Goal: Task Accomplishment & Management: Complete application form

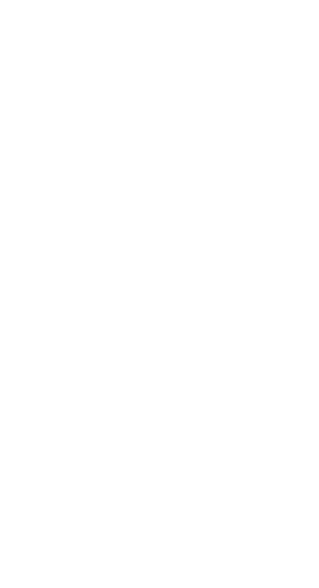
click at [0, 0] on html at bounding box center [0, 0] width 0 height 0
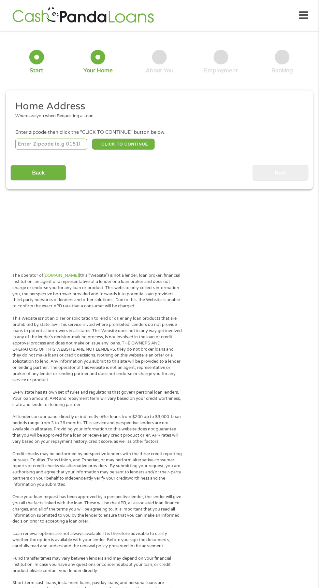
scroll to position [9, 0]
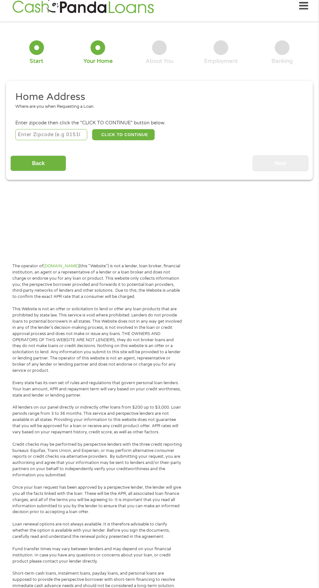
click at [62, 140] on input "number" at bounding box center [51, 134] width 72 height 11
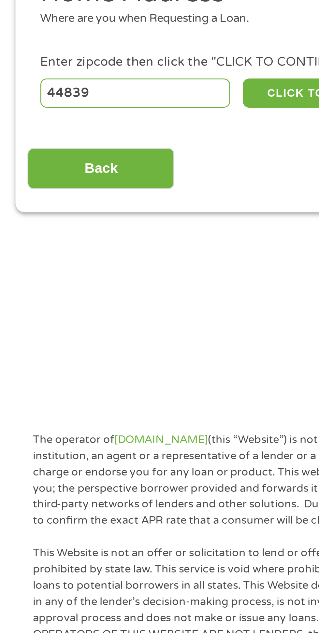
type input "44839"
click at [112, 140] on button "CLICK TO CONTINUE" at bounding box center [123, 134] width 63 height 11
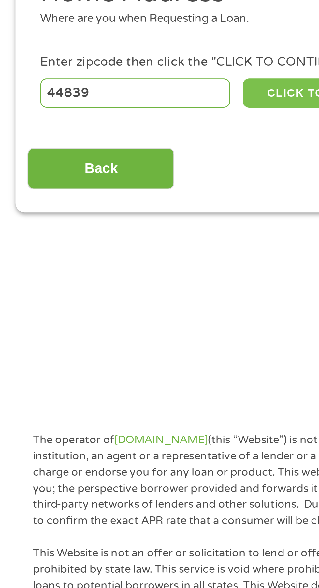
type input "44839"
type input "Huron"
select select "[US_STATE]"
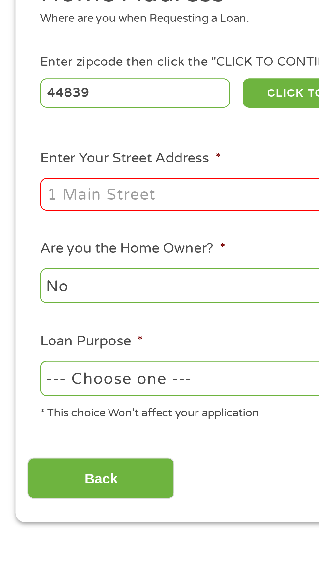
click at [71, 179] on input "Enter Your Street Address *" at bounding box center [84, 173] width 139 height 12
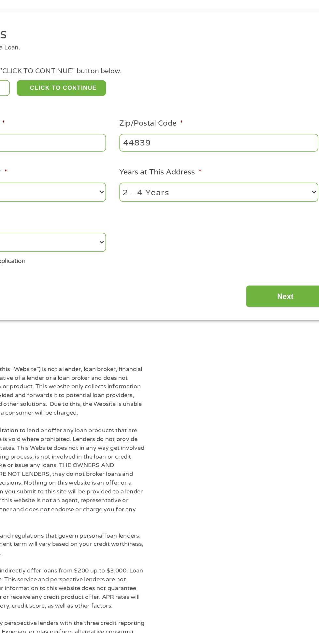
type input "[STREET_ADDRESS]"
click at [187, 179] on input "44839" at bounding box center [233, 173] width 139 height 12
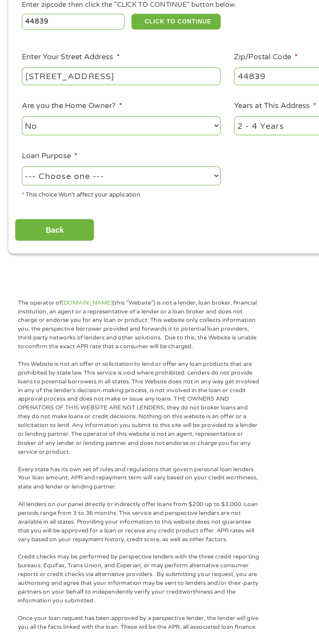
click at [126, 250] on select "--- Choose one --- Pay Bills Debt Consolidation Home Improvement Major Purchase…" at bounding box center [84, 242] width 139 height 13
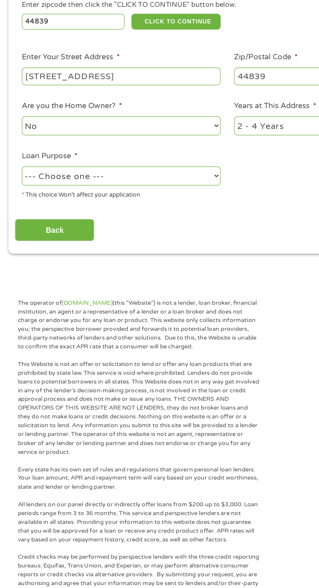
select select "paybills"
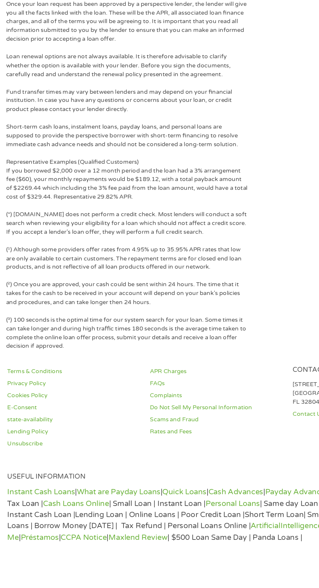
scroll to position [1418, 0]
click at [117, 368] on p "(³) 100 seconds is the optimal time for our system search for your loan. Some t…" at bounding box center [97, 380] width 170 height 25
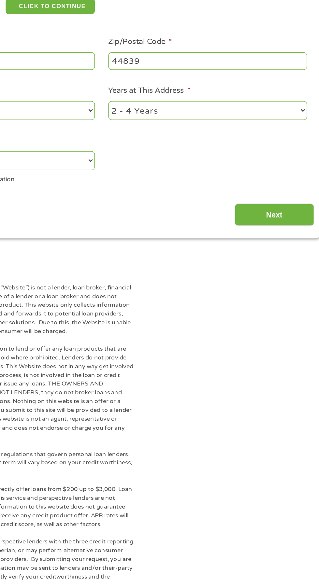
scroll to position [91, 0]
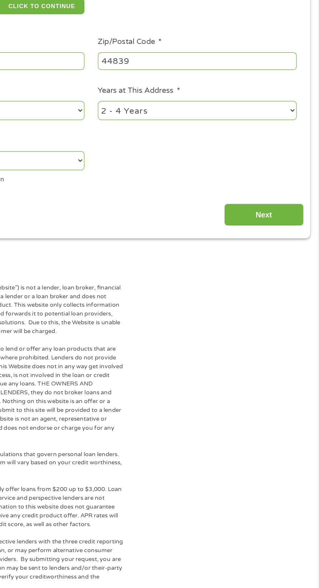
click at [283, 207] on input "Next" at bounding box center [281, 199] width 56 height 16
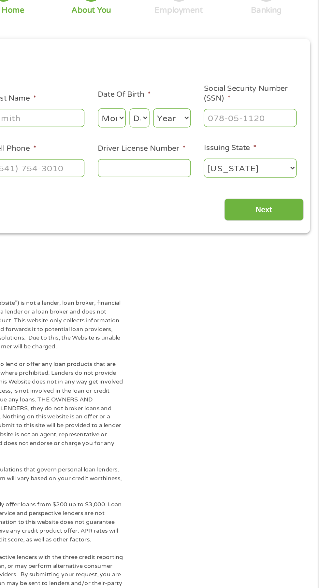
scroll to position [9, 0]
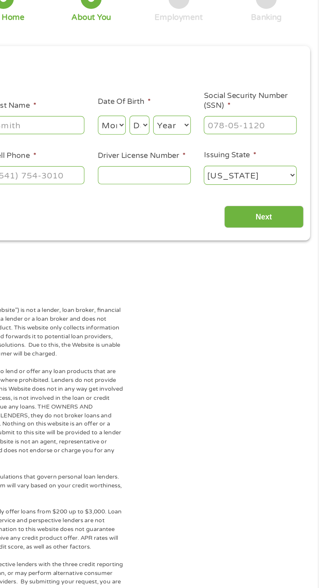
click at [277, 143] on input "Social Security Number (SSN) *" at bounding box center [270, 136] width 65 height 12
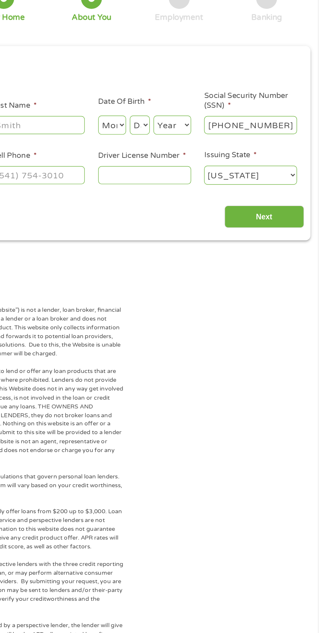
type input "302-64-5158"
click at [199, 143] on select "Day 1 2 3 4 5 6 7 8 9 10 11 12 13 14 15 16 17 18 19 20 21 22 23 24 25 26 27 28 …" at bounding box center [193, 136] width 14 height 13
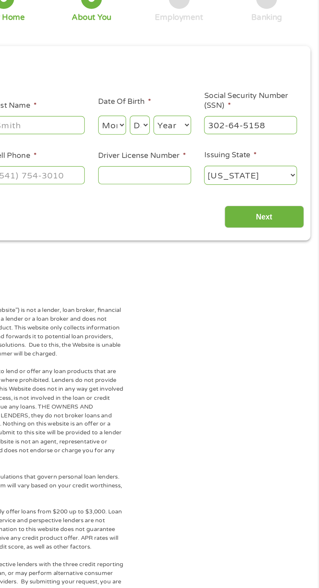
select select "4"
click at [179, 143] on select "Month 1 2 3 4 5 6 7 8 9 10 11 12" at bounding box center [174, 136] width 20 height 13
select select "4"
click at [200, 143] on select "Day 1 2 3 4 5 6 7 8 9 10 11 12 13 14 15 16 17 18 19 20 21 22 23 24 25 26 27 28 …" at bounding box center [193, 136] width 14 height 13
select select "13"
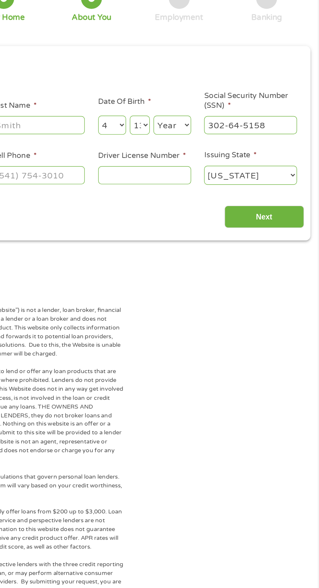
click at [222, 143] on select "Year [DATE] 2006 2005 2004 2003 2002 2001 2000 1999 1998 1997 1996 1995 1994 19…" at bounding box center [216, 136] width 26 height 13
select select "1960"
click at [217, 178] on input "Driver License Number *" at bounding box center [196, 171] width 65 height 12
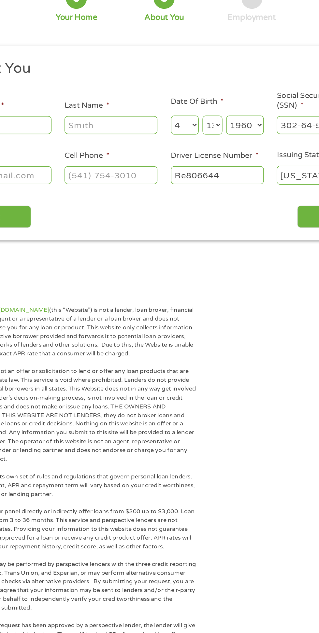
type input "Re806644"
click at [138, 178] on input "Cell Phone *" at bounding box center [122, 171] width 65 height 12
type input "[PHONE_NUMBER]"
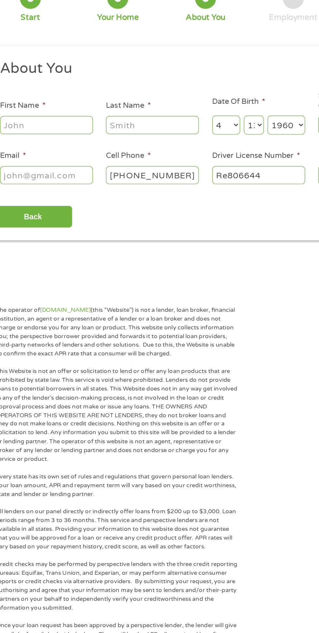
click at [72, 178] on input "Email *" at bounding box center [47, 171] width 65 height 12
type input "[EMAIL_ADDRESS][DOMAIN_NAME]"
click at [124, 143] on input "Last Name *" at bounding box center [122, 136] width 65 height 12
type input "[PERSON_NAME]"
click at [60, 143] on input "First Name *" at bounding box center [47, 136] width 65 height 12
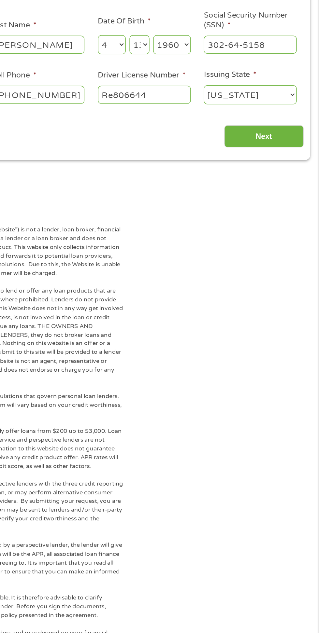
scroll to position [12, 0]
type input "[PERSON_NAME]"
click at [279, 206] on input "Next" at bounding box center [281, 198] width 56 height 16
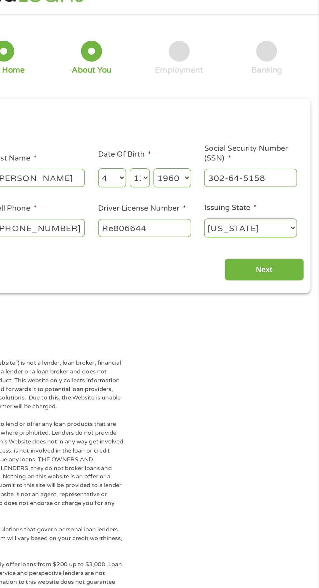
click at [286, 206] on input "Next" at bounding box center [281, 198] width 56 height 16
click at [285, 206] on input "Next" at bounding box center [281, 198] width 56 height 16
click at [274, 206] on input "Next" at bounding box center [281, 198] width 56 height 16
click at [280, 206] on input "Next" at bounding box center [281, 198] width 56 height 16
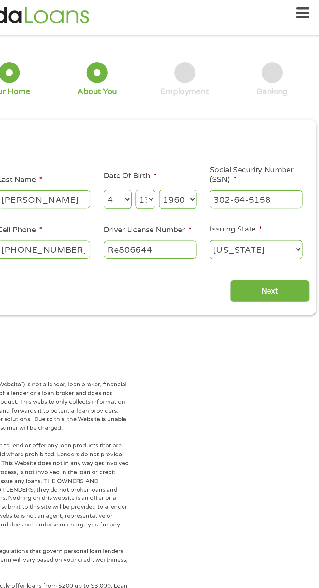
scroll to position [0, 0]
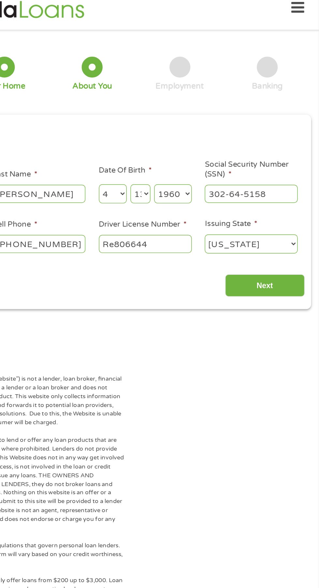
click at [286, 188] on select "[US_STATE] [US_STATE] [US_STATE] [US_STATE] [US_STATE] [US_STATE] [US_STATE] [U…" at bounding box center [270, 180] width 65 height 13
click at [284, 218] on input "Next" at bounding box center [281, 210] width 56 height 16
click at [282, 218] on input "Next" at bounding box center [281, 210] width 56 height 16
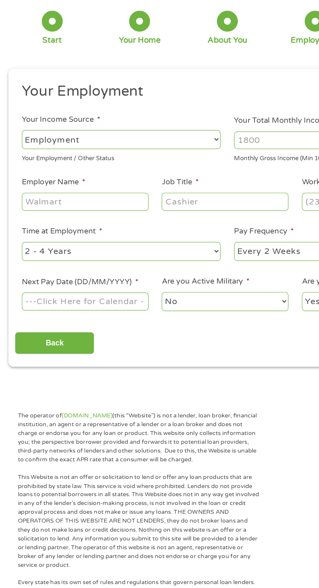
scroll to position [9, 0]
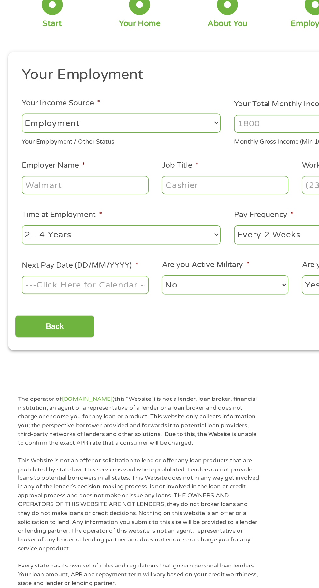
click at [112, 137] on select "--- Choose one --- Employment [DEMOGRAPHIC_DATA] Benefits" at bounding box center [84, 130] width 139 height 13
select select "benefits"
type input "Other"
type input "[PHONE_NUMBER]"
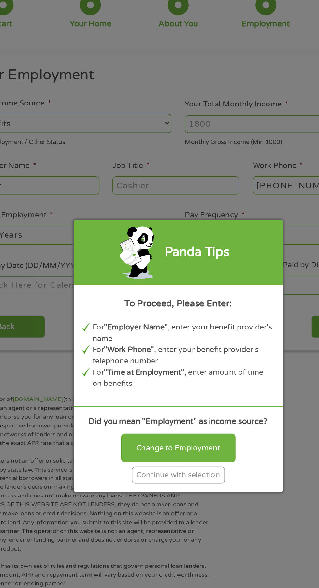
click at [144, 368] on div "Change to Employment" at bounding box center [159, 358] width 80 height 20
select select "fullTime"
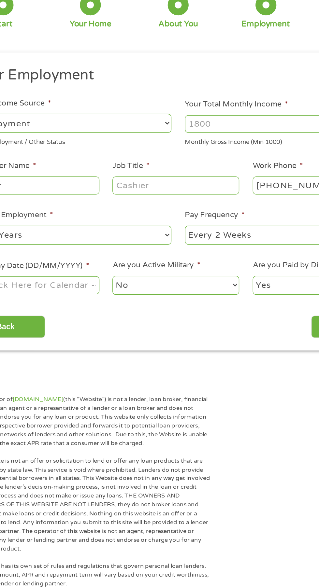
click at [106, 137] on select "--- Choose one --- Employment [DEMOGRAPHIC_DATA] Benefits" at bounding box center [84, 130] width 139 height 13
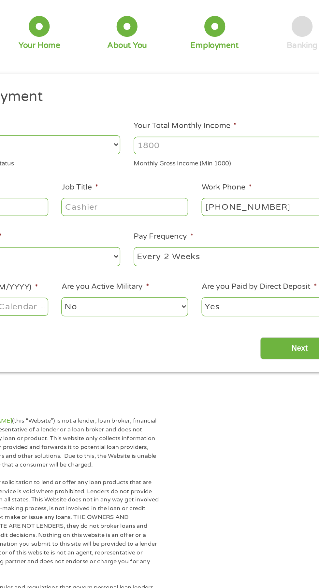
click at [225, 137] on input "Your Total Monthly Income *" at bounding box center [233, 131] width 139 height 12
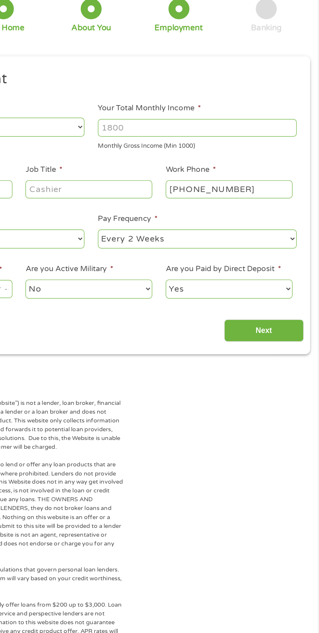
click at [217, 137] on input "Your Total Monthly Income *" at bounding box center [233, 131] width 139 height 12
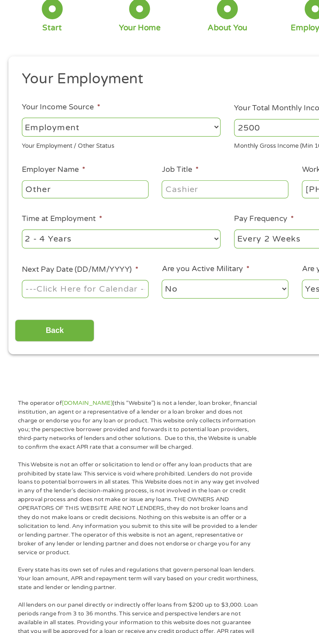
type input "2500"
click at [83, 180] on input "Other" at bounding box center [59, 174] width 89 height 12
type input "O"
type input "Social Security"
click at [173, 180] on input "Job Title *" at bounding box center [157, 174] width 89 height 12
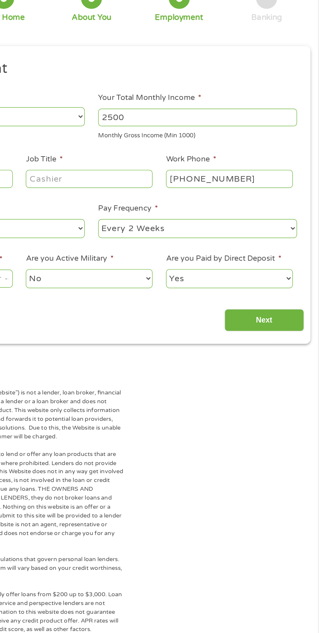
click at [256, 216] on select "--- Choose one --- Every 2 Weeks Every Week Monthly Semi-Monthly" at bounding box center [233, 208] width 139 height 13
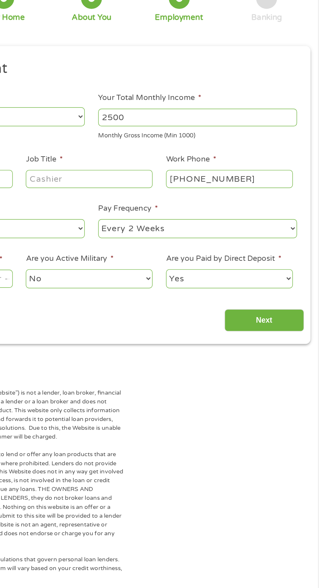
select select "monthly"
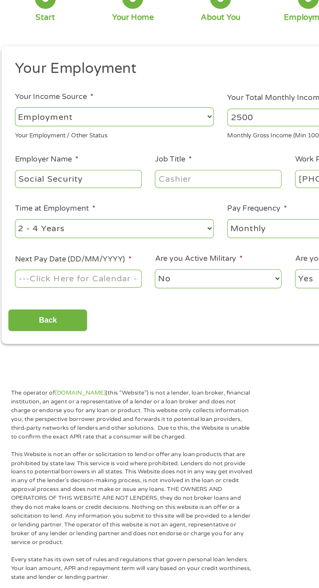
click at [102, 216] on select "--- Choose one --- 1 Year or less 1 - 2 Years 2 - 4 Years Over 4 Years" at bounding box center [84, 208] width 139 height 13
select select "60months"
click at [71, 325] on body "Home Get Loan Offer How it works FAQs Blog Cash Loans Quick Loans Online Loans …" at bounding box center [159, 487] width 319 height 993
click at [83, 250] on input "Next Pay Date (DD/MM/YYYY) *" at bounding box center [59, 244] width 89 height 12
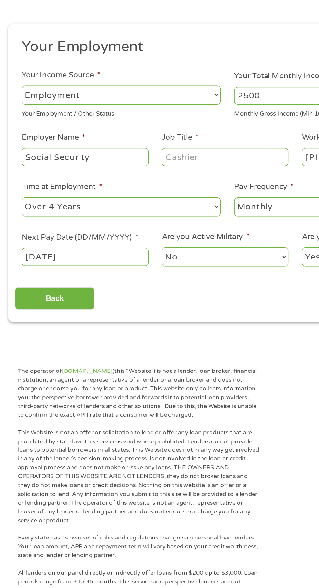
click at [31, 330] on body "Home Get Loan Offer How it works FAQs Blog Cash Loans Quick Loans Online Loans …" at bounding box center [159, 487] width 319 height 993
click at [57, 250] on input "[DATE]" at bounding box center [59, 244] width 89 height 12
click at [28, 326] on body "Home Get Loan Offer How it works FAQs Blog Cash Loans Quick Loans Online Loans …" at bounding box center [159, 487] width 319 height 993
click at [62, 250] on input "[DATE]" at bounding box center [59, 244] width 89 height 12
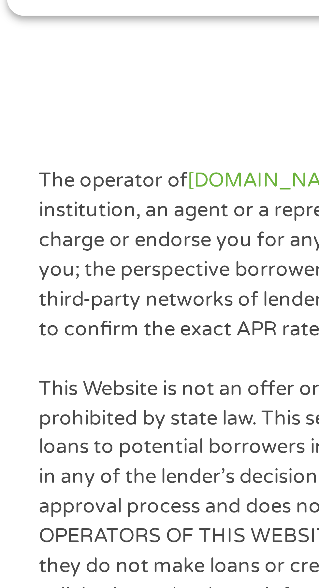
scroll to position [4, 0]
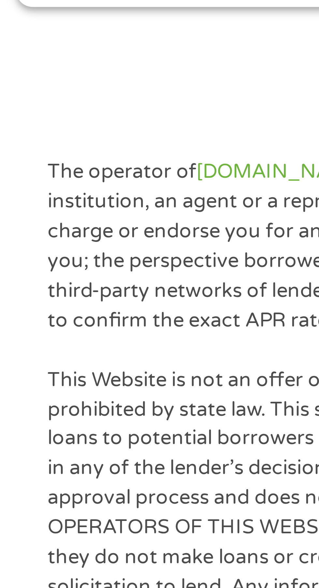
click at [50, 334] on body "Home Get Loan Offer How it works FAQs Blog Cash Loans Quick Loans Online Loans …" at bounding box center [159, 492] width 319 height 993
click at [48, 256] on input "[DATE]" at bounding box center [59, 249] width 89 height 12
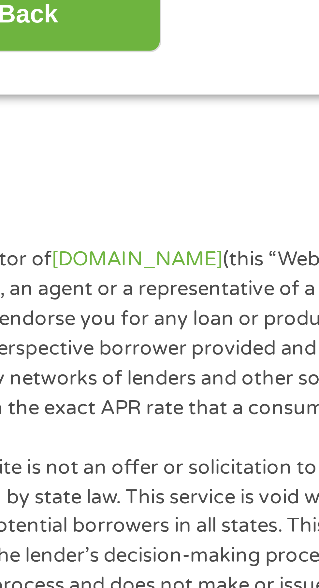
click at [67, 333] on body "Home Get Loan Offer How it works FAQs Blog Cash Loans Quick Loans Online Loans …" at bounding box center [159, 492] width 319 height 993
click at [70, 256] on input "[DATE]" at bounding box center [59, 249] width 89 height 12
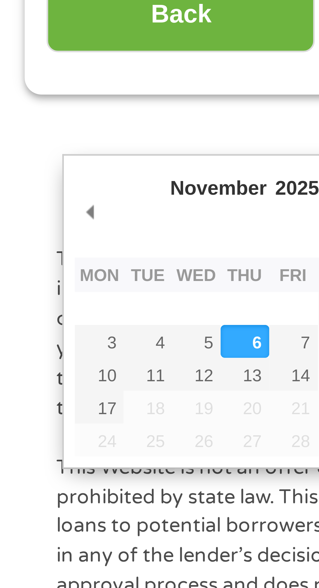
type input "[DATE]"
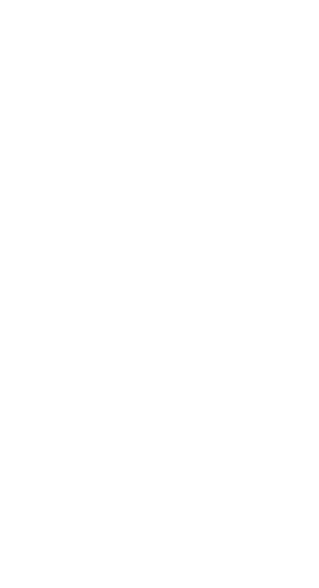
click at [269, 287] on input "Next" at bounding box center [281, 279] width 56 height 16
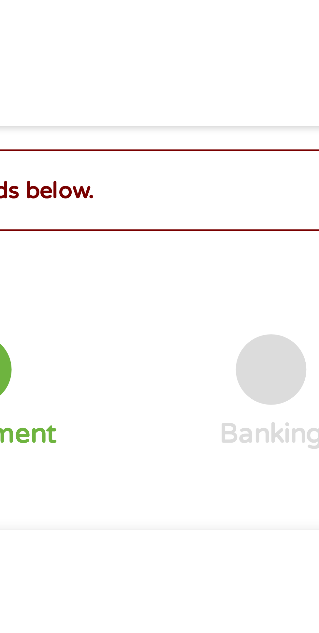
scroll to position [0, 0]
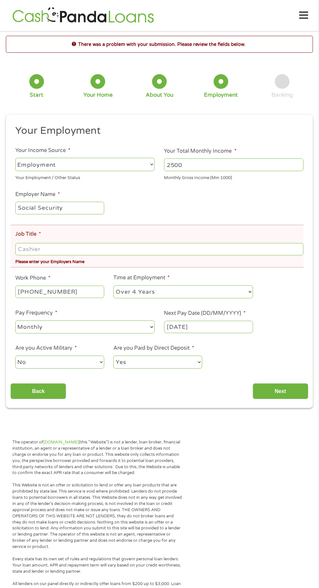
click at [126, 256] on input "Job Title *" at bounding box center [159, 249] width 288 height 12
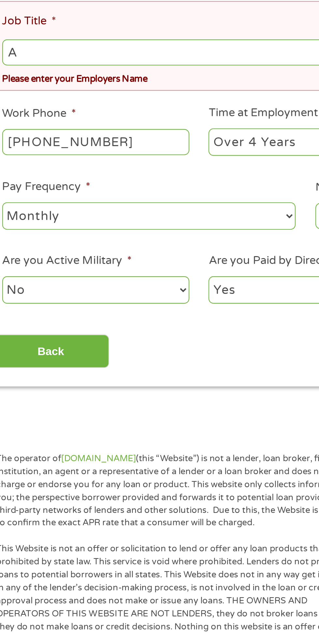
type input "A"
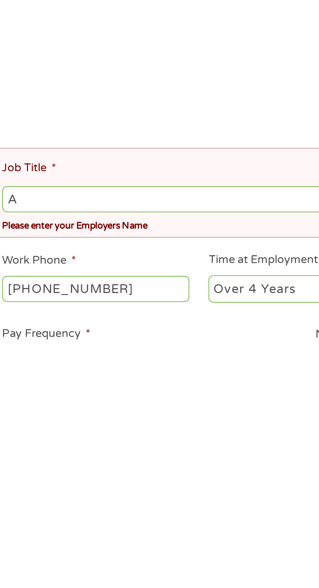
scroll to position [22, 0]
